Goal: Task Accomplishment & Management: Use online tool/utility

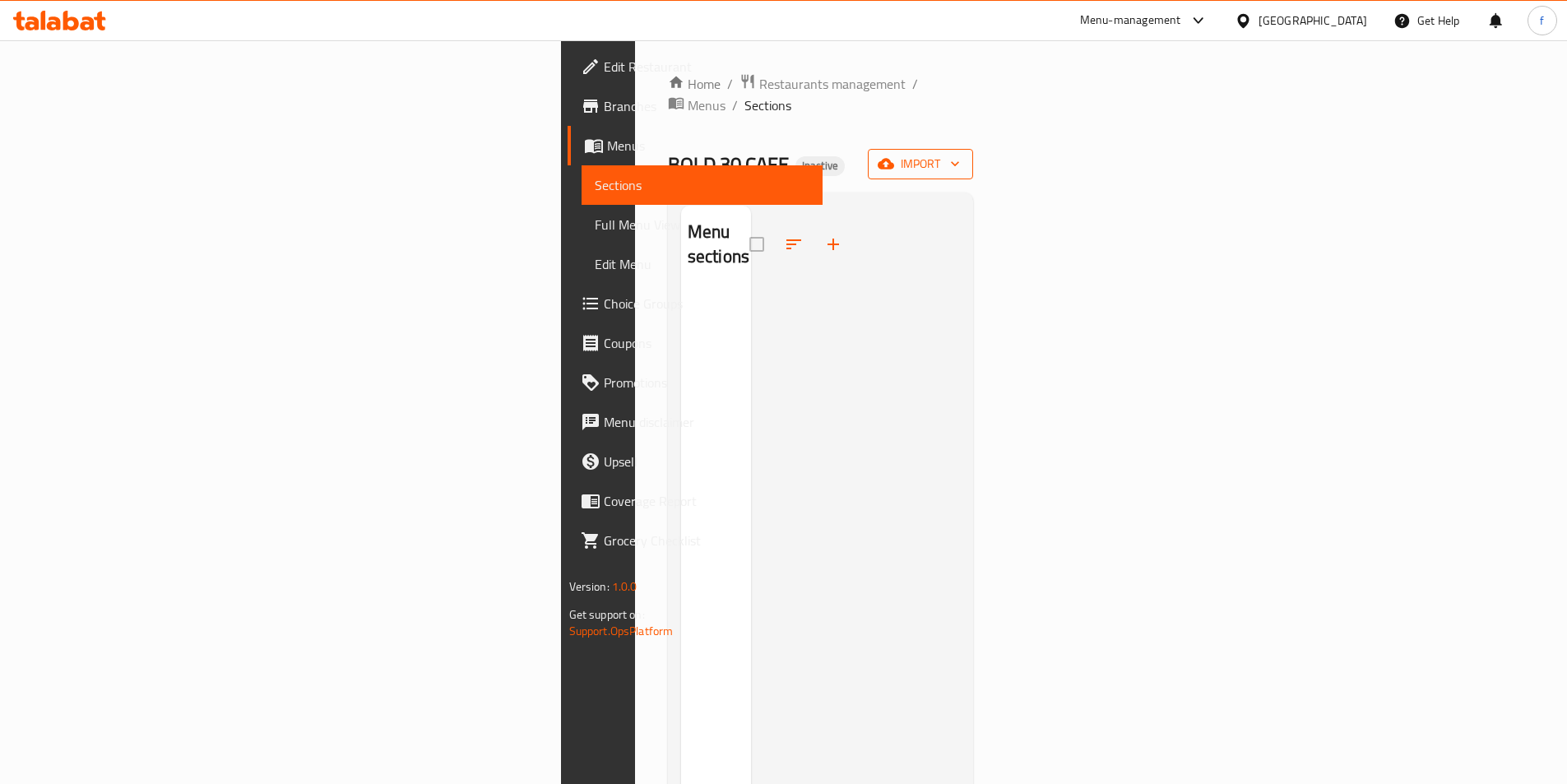
click at [960, 154] on span "import" at bounding box center [921, 164] width 79 height 20
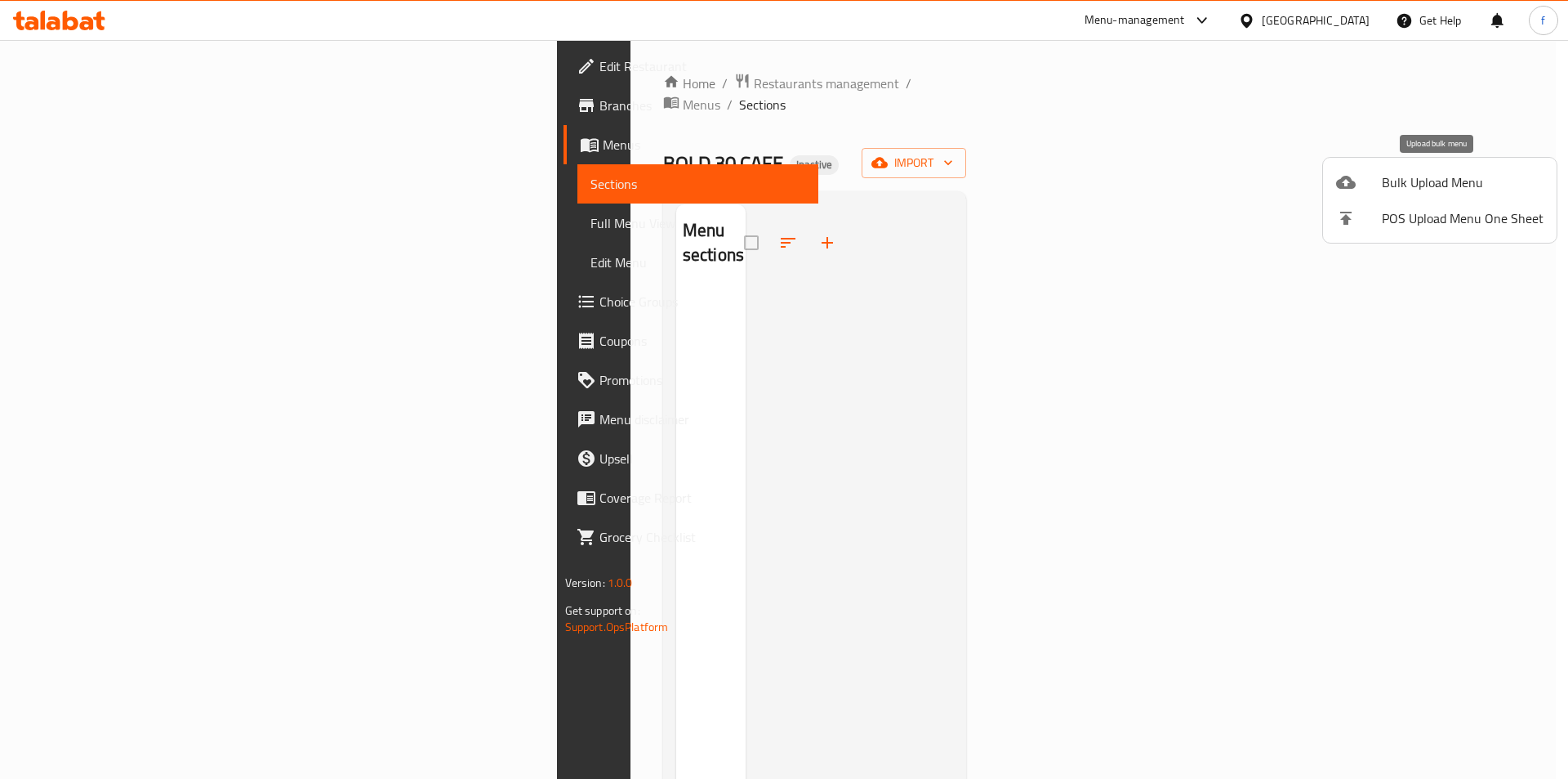
click at [1445, 181] on span "Bulk Upload Menu" at bounding box center [1463, 181] width 161 height 19
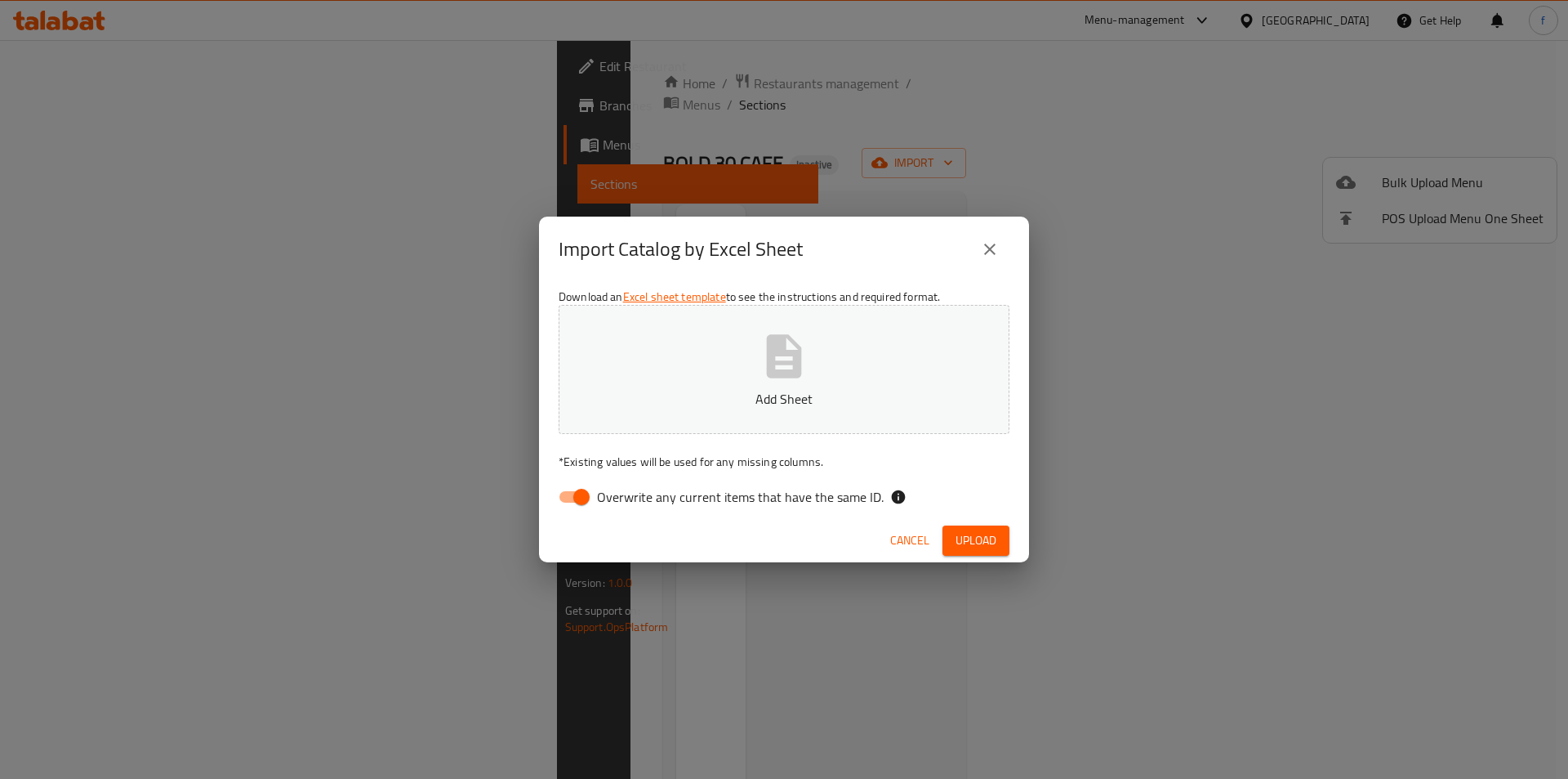
click at [840, 348] on button "Add Sheet" at bounding box center [784, 368] width 451 height 129
click at [301, 63] on div "Import Catalog by Excel Sheet Download an Excel sheet template to see the instr…" at bounding box center [784, 390] width 1568 height 779
click at [992, 542] on span "Upload" at bounding box center [976, 541] width 41 height 20
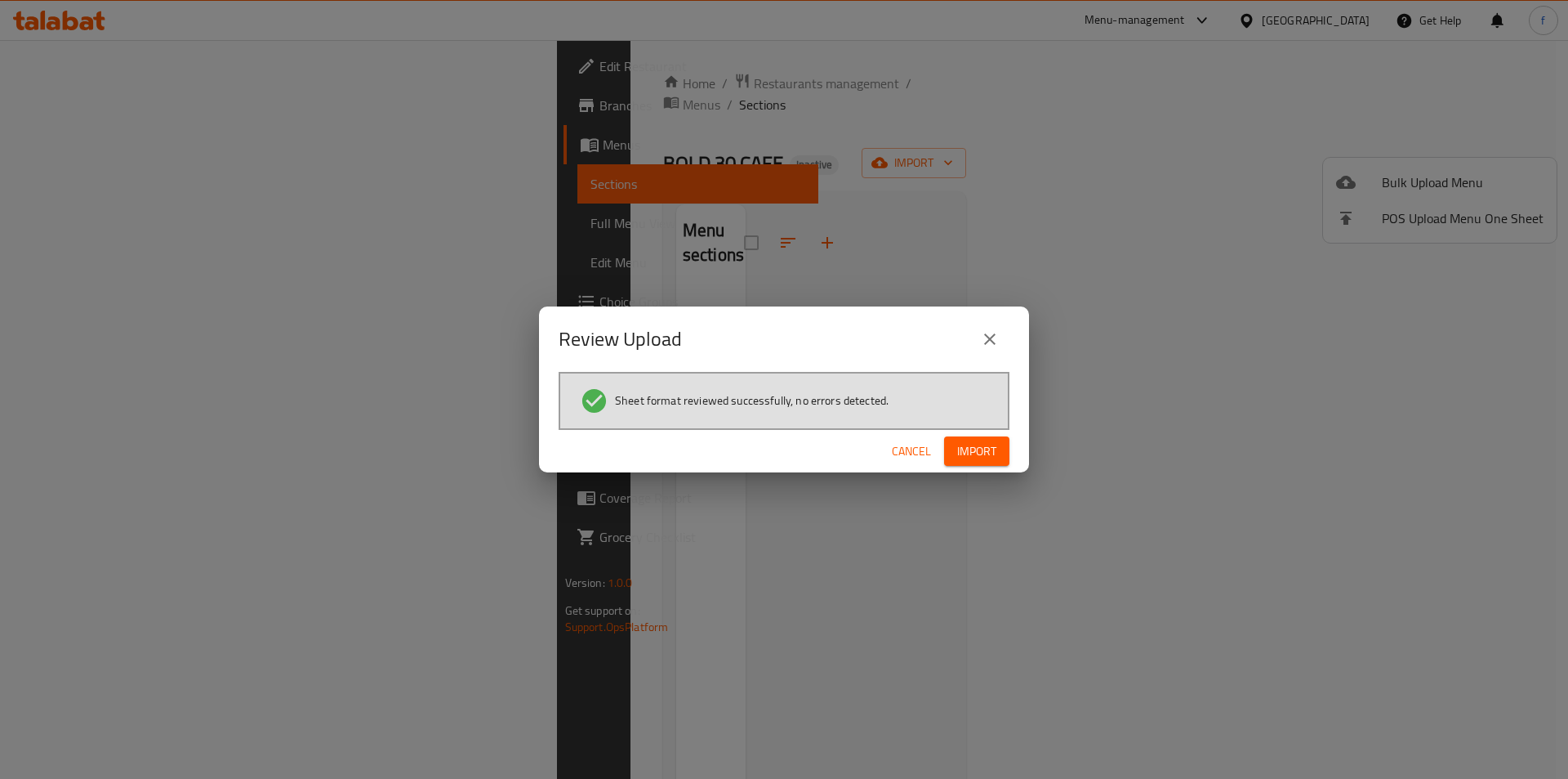
click at [998, 460] on button "Import" at bounding box center [976, 451] width 65 height 30
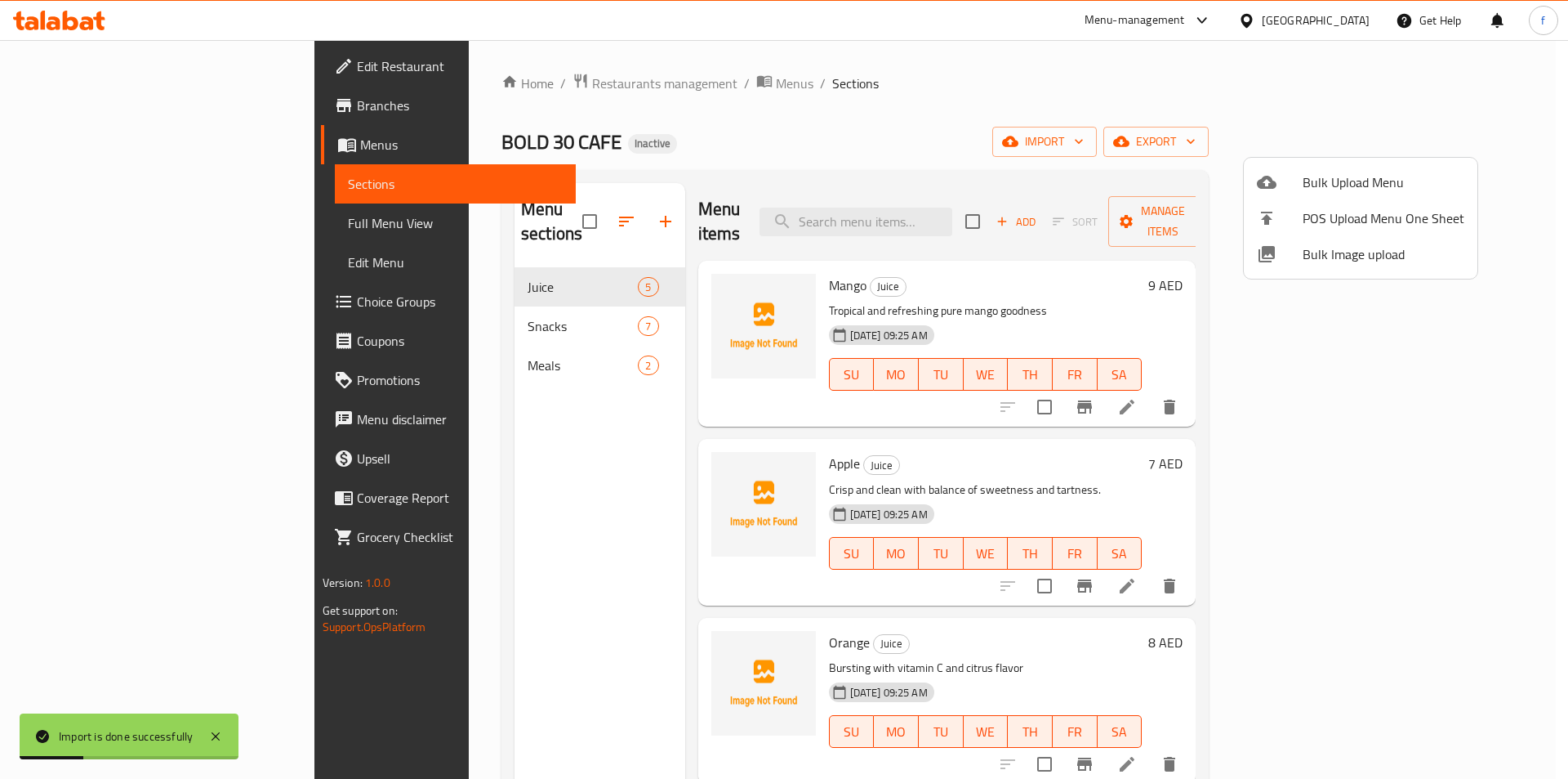
click at [455, 302] on div at bounding box center [784, 390] width 1568 height 779
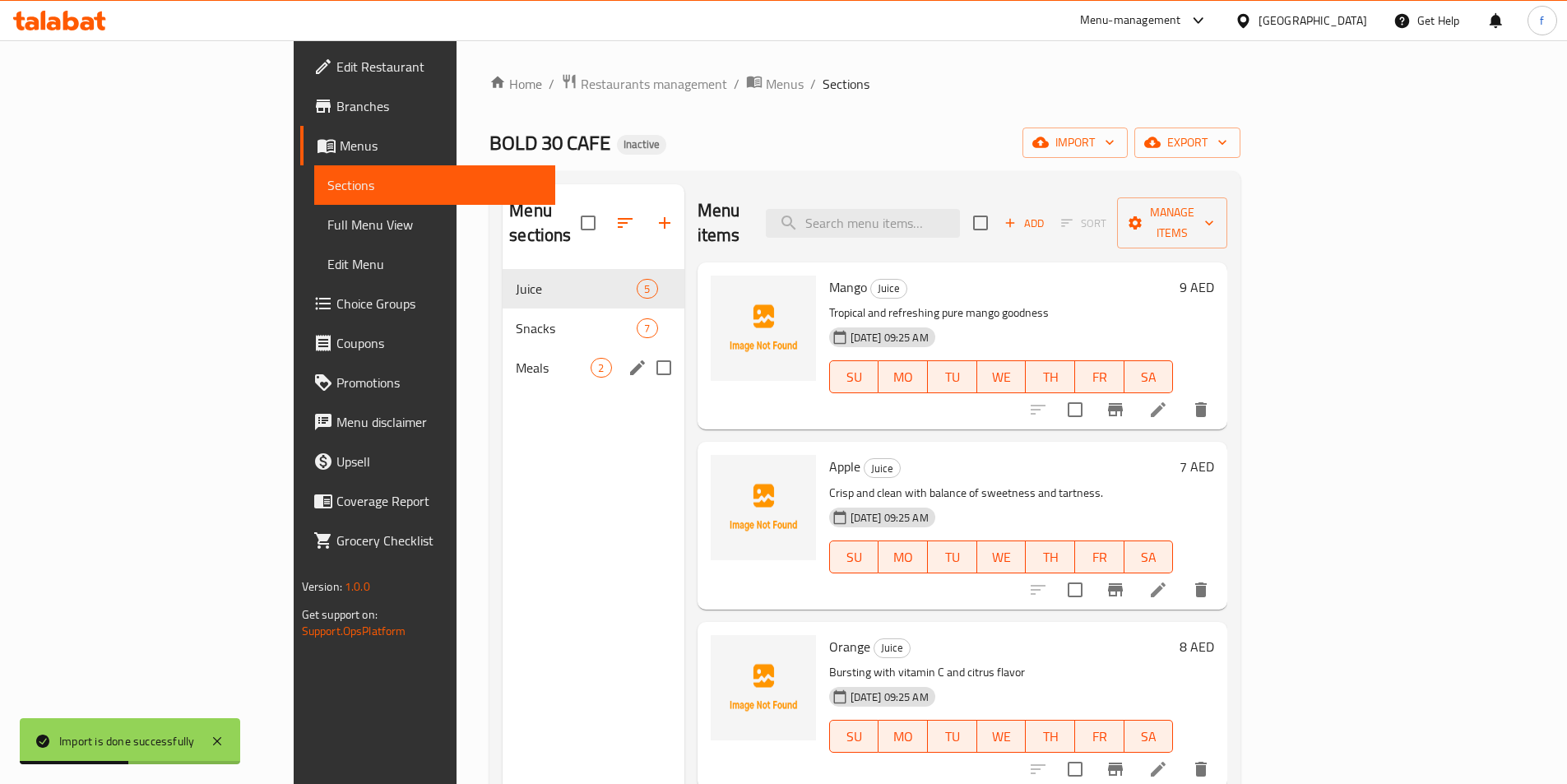
click at [503, 348] on div "Meals 2" at bounding box center [593, 367] width 181 height 40
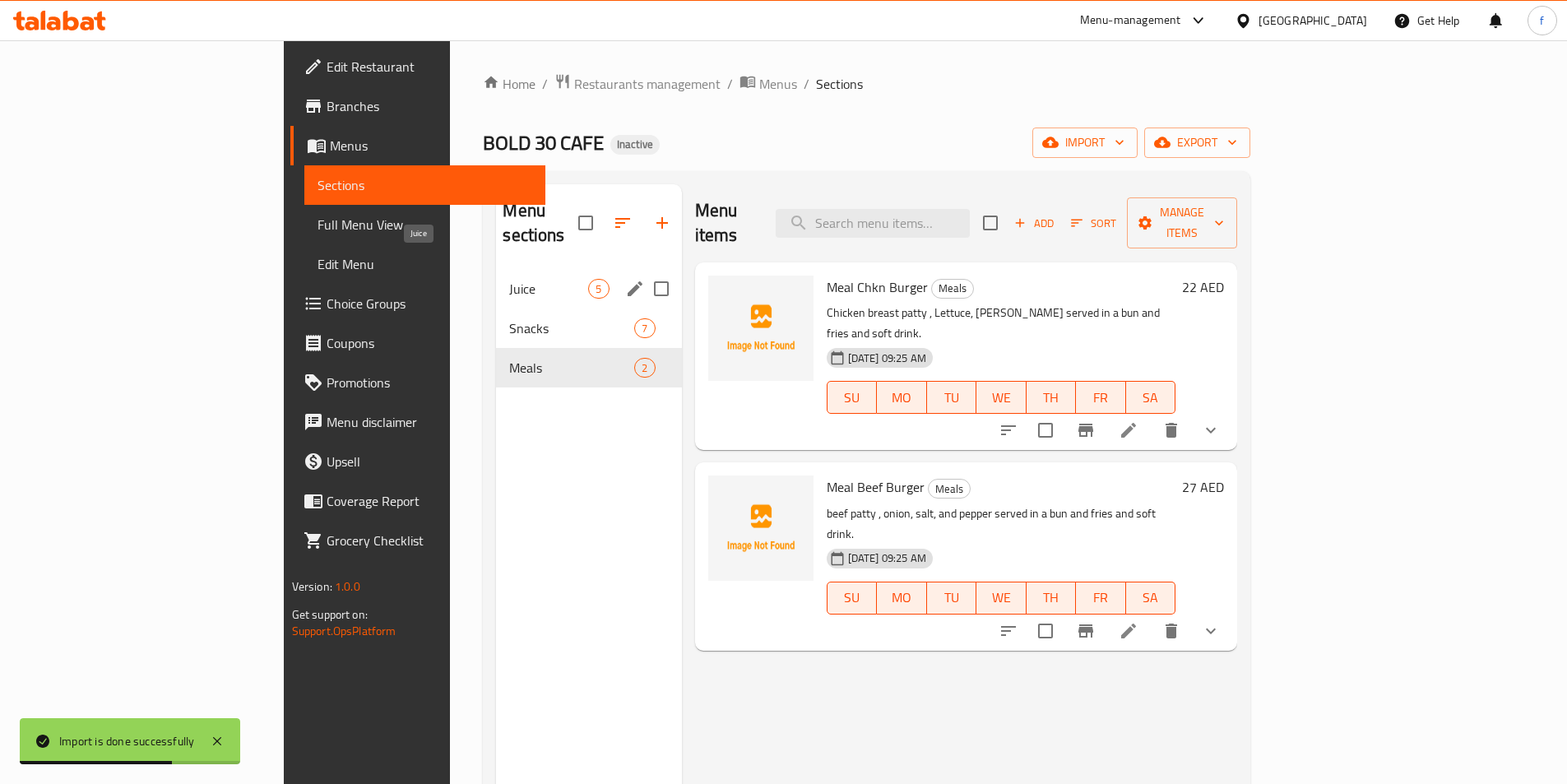
click at [509, 279] on span "Juice" at bounding box center [549, 288] width 79 height 19
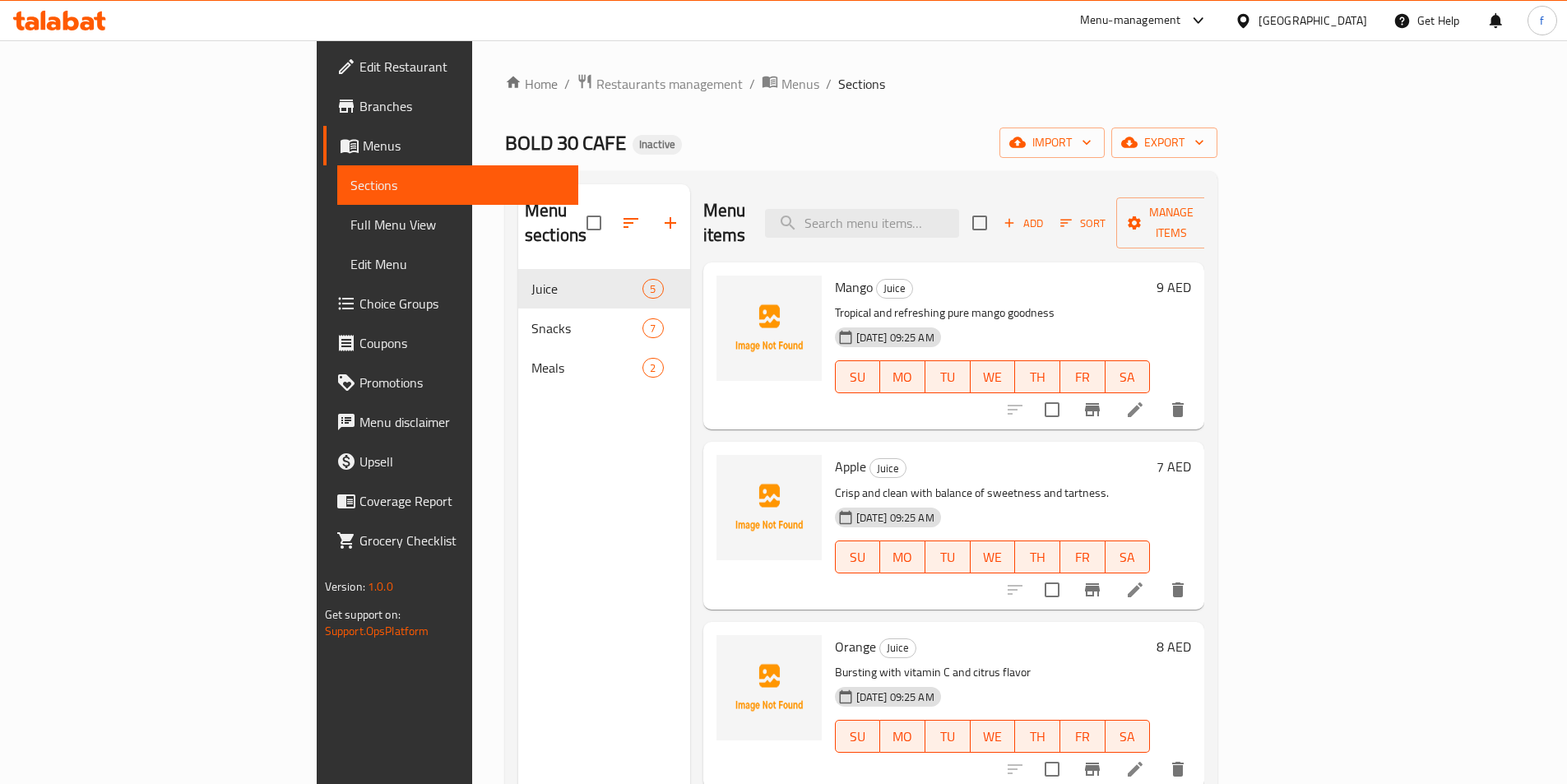
click at [351, 224] on span "Full Menu View" at bounding box center [458, 224] width 215 height 19
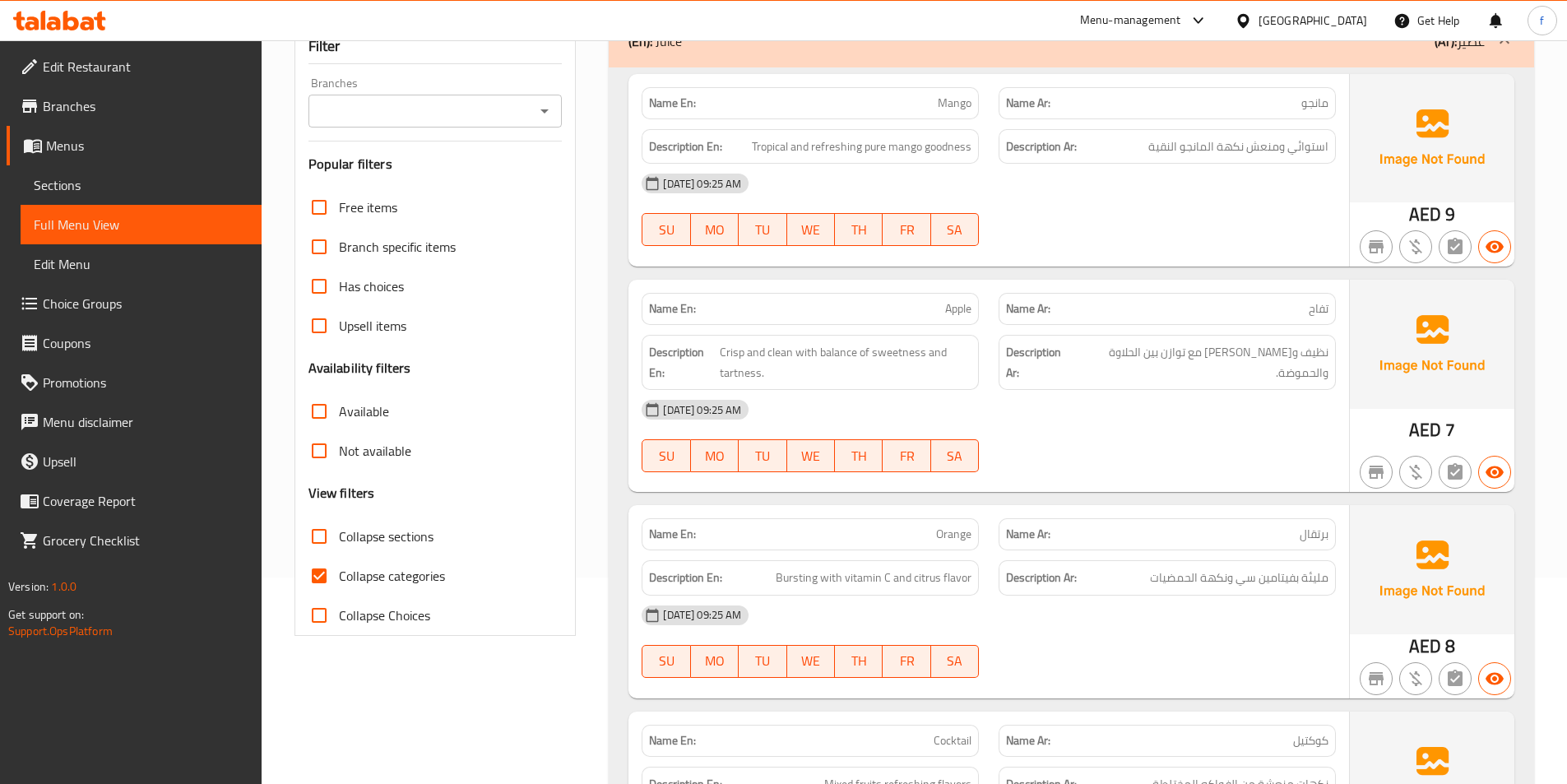
scroll to position [246, 0]
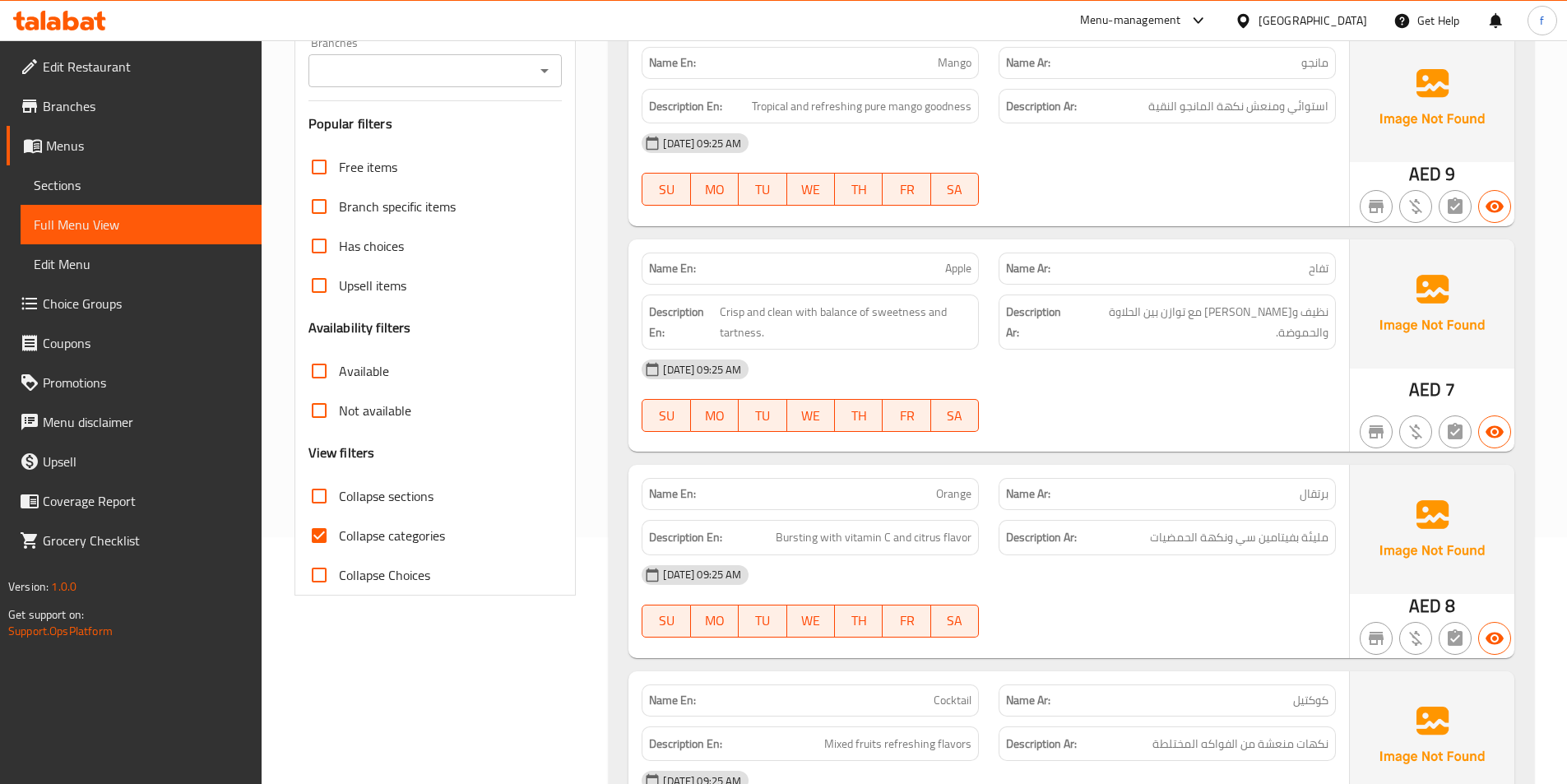
click at [394, 529] on span "Collapse categories" at bounding box center [391, 535] width 106 height 19
click at [339, 529] on input "Collapse categories" at bounding box center [318, 535] width 40 height 40
checkbox input "false"
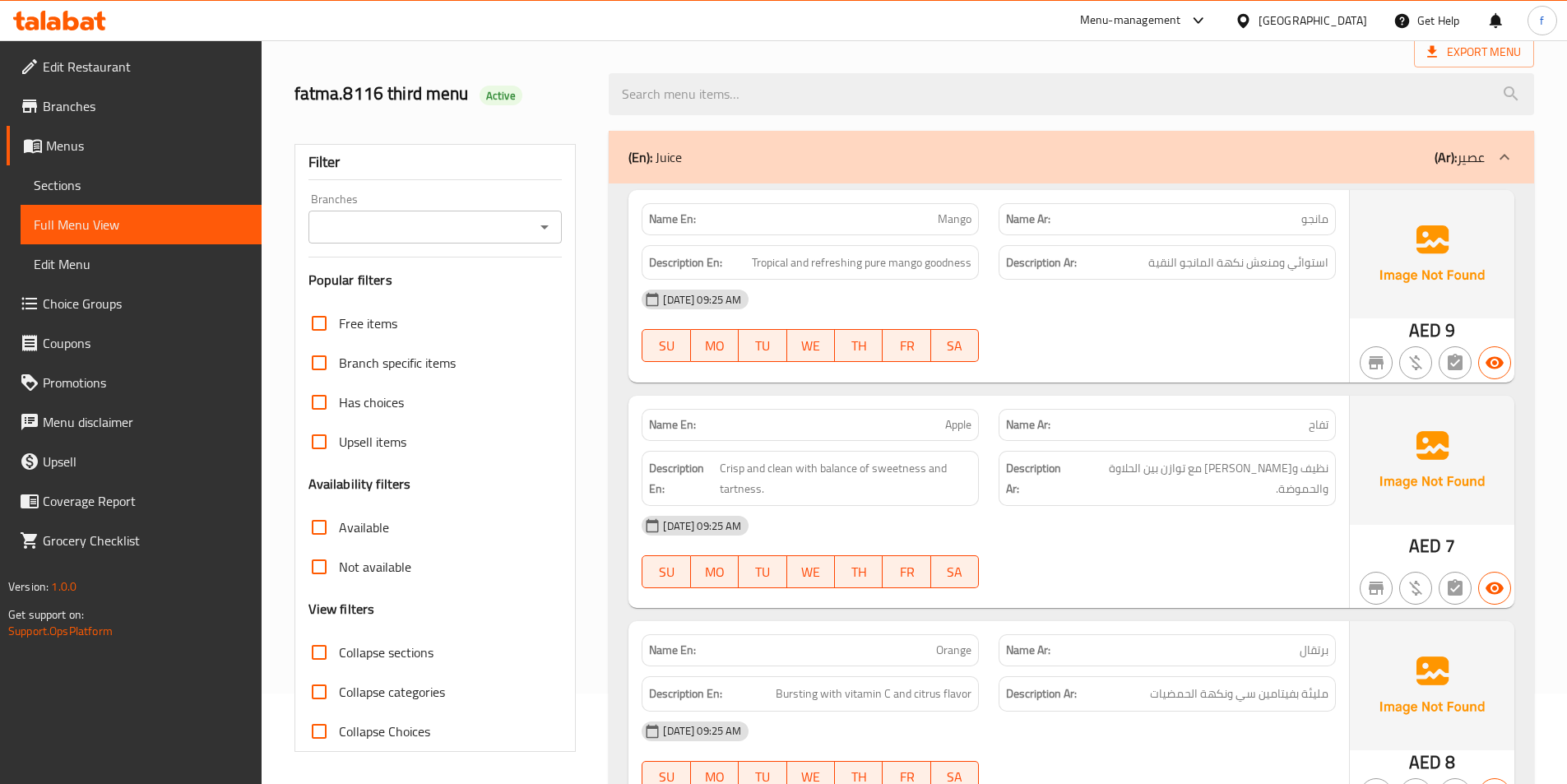
scroll to position [0, 0]
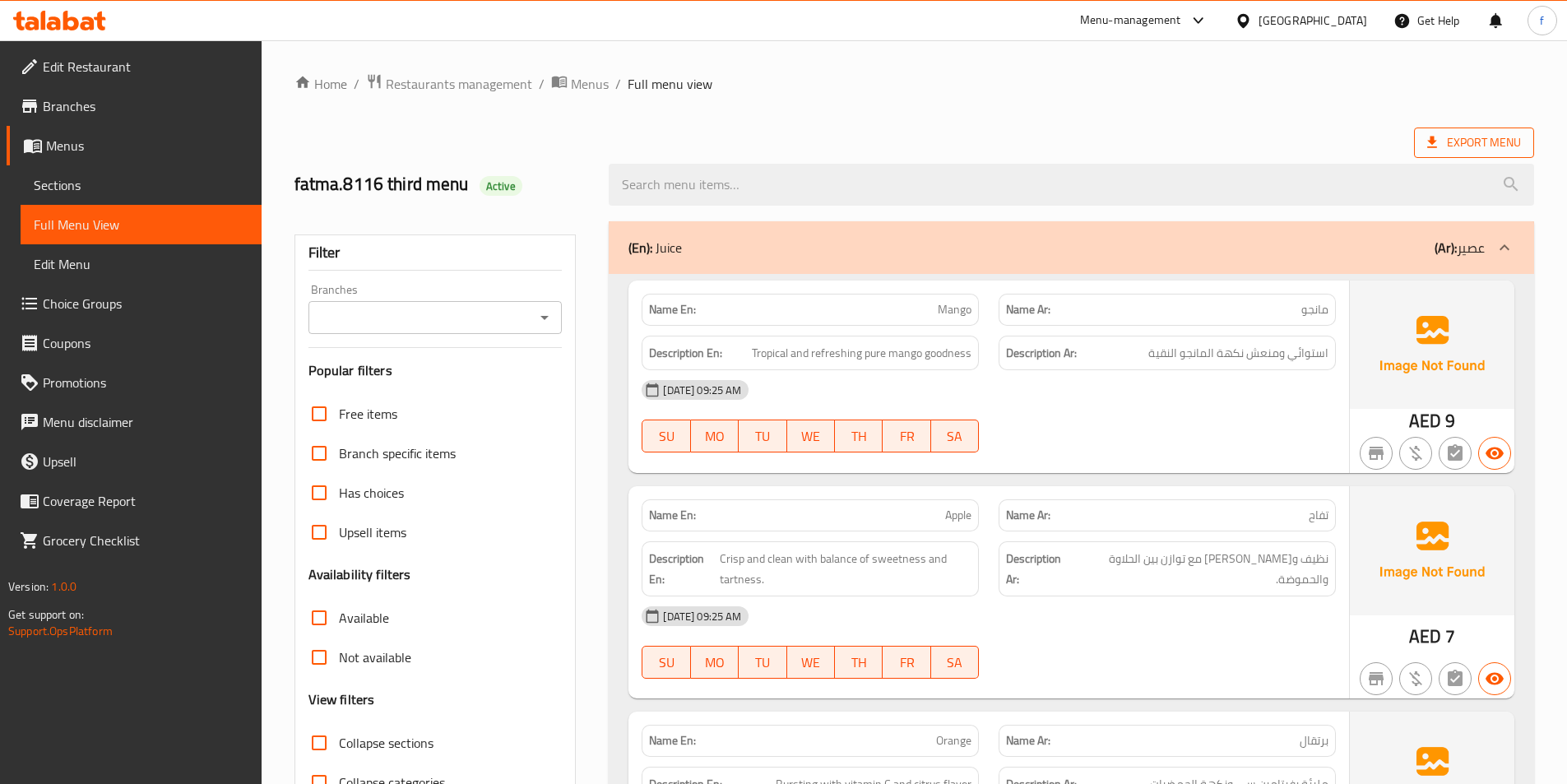
click at [1482, 139] on span "Export Menu" at bounding box center [1475, 143] width 94 height 20
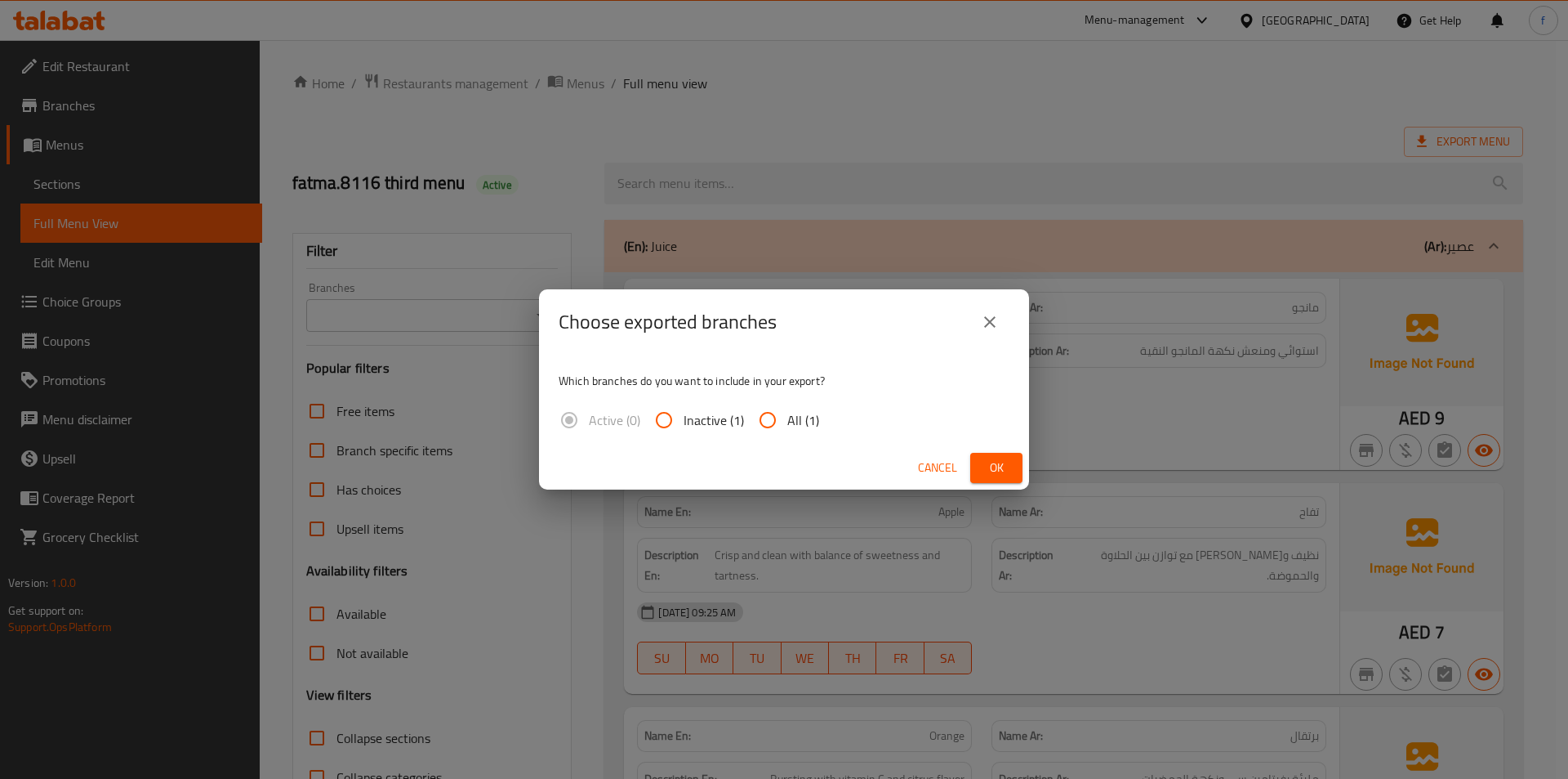
click at [771, 425] on input "All (1)" at bounding box center [768, 420] width 39 height 39
radio input "true"
click at [994, 468] on span "Ok" at bounding box center [996, 467] width 27 height 20
